Goal: Task Accomplishment & Management: Manage account settings

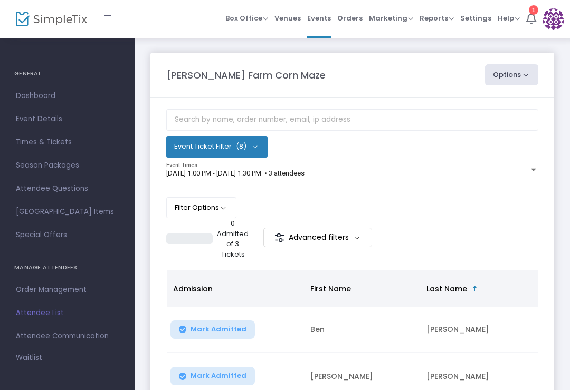
click at [537, 174] on div at bounding box center [533, 170] width 9 height 8
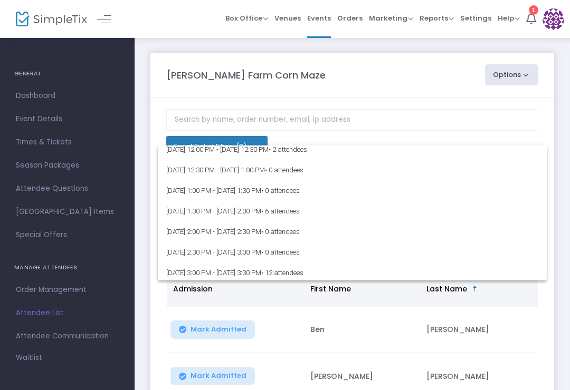
scroll to position [1550, 0]
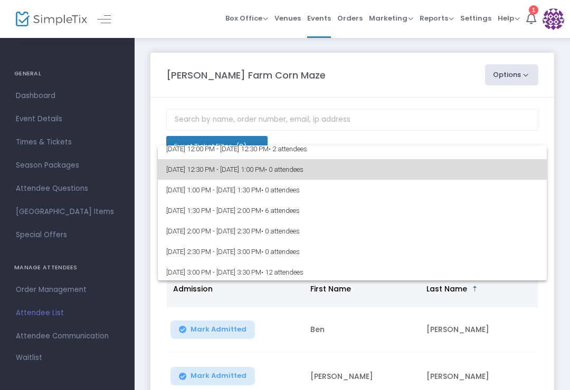
click at [235, 169] on span "[DATE] 12:30 PM - [DATE] 1:00 PM • 0 attendees" at bounding box center [352, 169] width 372 height 21
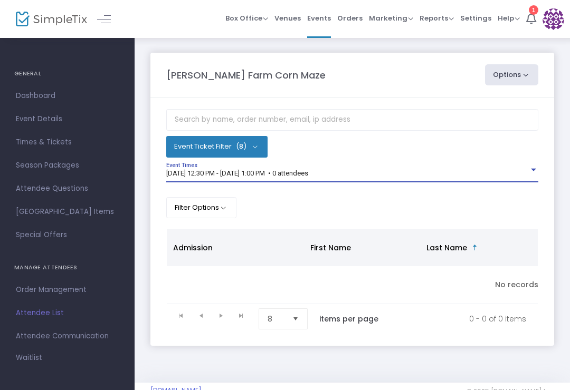
click at [55, 141] on span "Times & Tickets" at bounding box center [67, 143] width 103 height 14
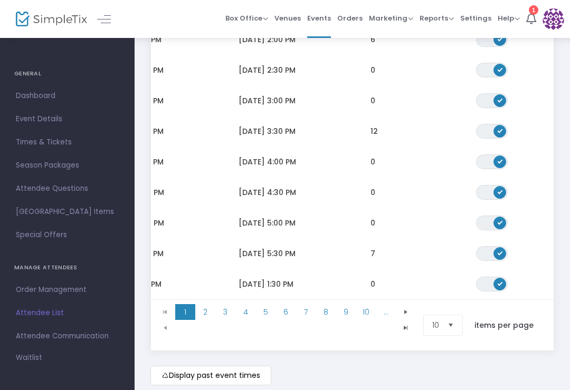
scroll to position [0, 61]
click at [209, 313] on span "2" at bounding box center [205, 312] width 20 height 16
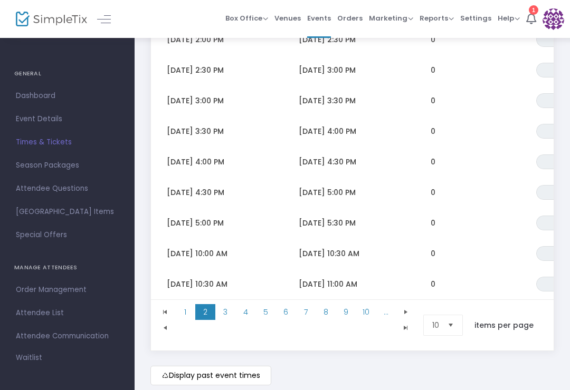
scroll to position [0, 0]
click at [246, 312] on span "4" at bounding box center [245, 312] width 20 height 16
click at [265, 310] on span "5" at bounding box center [265, 312] width 20 height 16
click at [326, 307] on span "8" at bounding box center [326, 312] width 20 height 16
click at [348, 308] on span "9" at bounding box center [346, 312] width 20 height 16
